Goal: Navigation & Orientation: Go to known website

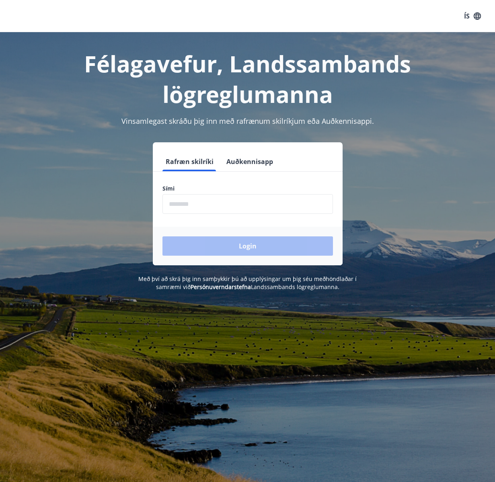
click at [214, 72] on h1 "Félagavefur, Landssambands lögreglumanna" at bounding box center [247, 78] width 475 height 61
